Goal: Transaction & Acquisition: Book appointment/travel/reservation

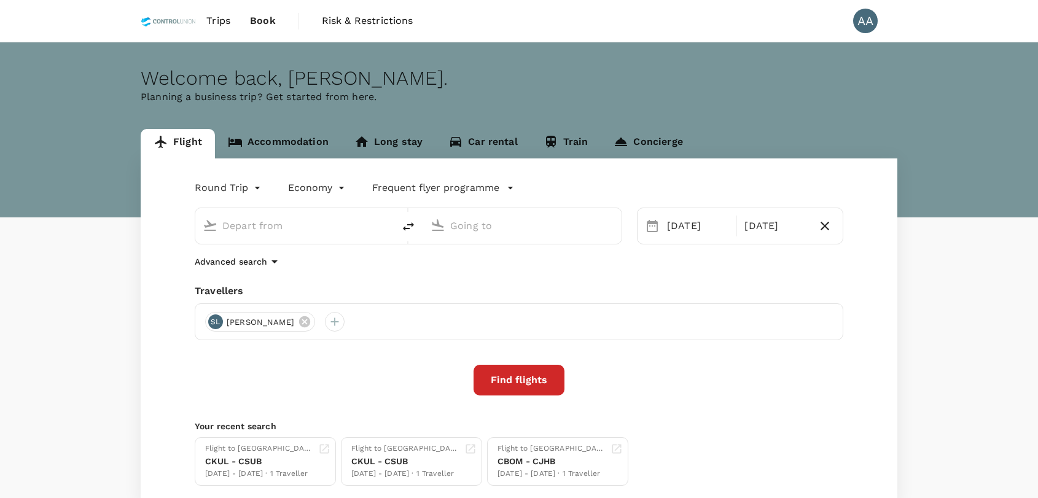
type input "Kuala Lumpur, Malaysia (any)"
type input "Juanda Intl (SUB)"
